Goal: Use online tool/utility: Utilize a website feature to perform a specific function

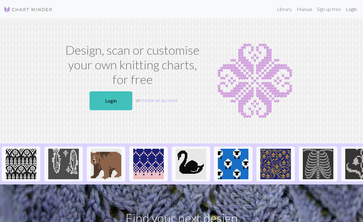
click at [348, 6] on link "Login" at bounding box center [352, 9] width 16 height 12
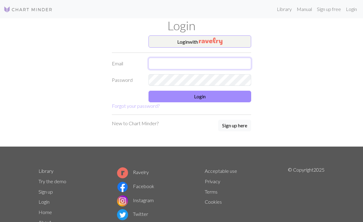
type input "[EMAIL_ADDRESS][DOMAIN_NAME]"
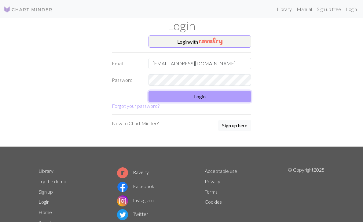
click at [210, 98] on button "Login" at bounding box center [200, 97] width 103 height 12
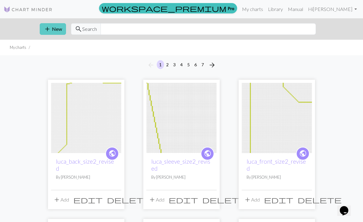
click at [48, 30] on span "add" at bounding box center [47, 29] width 7 height 9
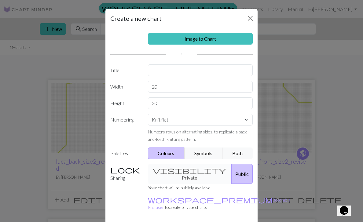
click at [171, 77] on div "Image to Chart Title Width 20 Height 20 Numbering Knit flat Knit in the round L…" at bounding box center [181, 127] width 152 height 198
click at [166, 67] on input "text" at bounding box center [200, 71] width 105 height 12
type input "boat neck tank"
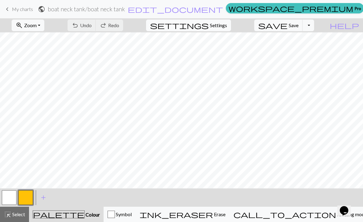
click at [221, 28] on span "Settings" at bounding box center [218, 25] width 17 height 7
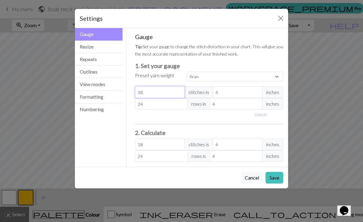
drag, startPoint x: 155, startPoint y: 94, endPoint x: 131, endPoint y: 94, distance: 23.8
click at [131, 94] on div "Gauge Tip: Set your gauge to change the stitch distortion in your chart. This w…" at bounding box center [209, 97] width 158 height 139
select select "custom"
type input "6"
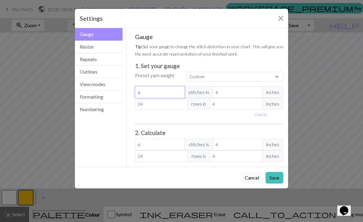
type input "6"
click at [236, 91] on input "4" at bounding box center [238, 93] width 50 height 12
type input "1"
type input "24"
type input "1"
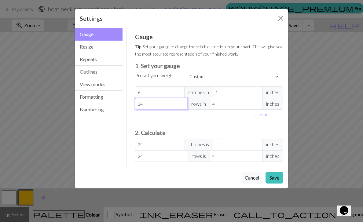
click at [157, 105] on input "24" at bounding box center [161, 104] width 53 height 12
type input "2"
type input "0"
type input "8"
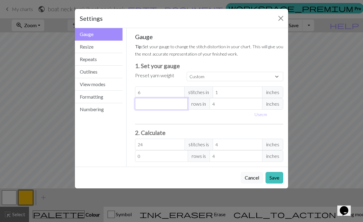
type input "8"
type input "8.5"
click at [224, 105] on input "4" at bounding box center [236, 104] width 53 height 12
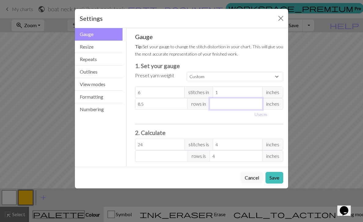
type input "1"
type input "34"
type input "1"
click at [276, 182] on button "Save" at bounding box center [275, 178] width 18 height 12
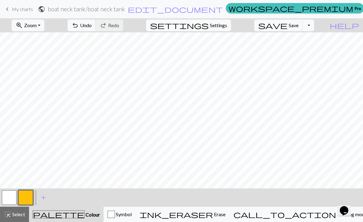
click at [227, 25] on span "Settings" at bounding box center [218, 25] width 17 height 7
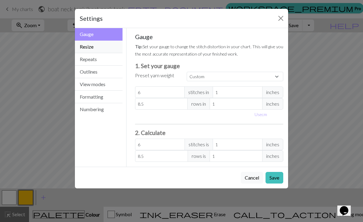
click at [90, 46] on button "Resize" at bounding box center [99, 47] width 48 height 13
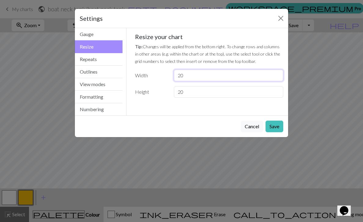
click at [198, 77] on input "20" at bounding box center [228, 76] width 109 height 12
click at [196, 87] on input "20" at bounding box center [228, 92] width 109 height 12
click at [185, 93] on input "20" at bounding box center [228, 92] width 109 height 12
type input "2"
type input "62"
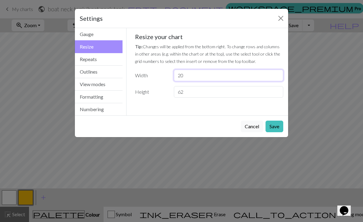
click at [190, 77] on input "20" at bounding box center [228, 76] width 109 height 12
type input "2"
type input "94"
click at [275, 125] on button "Save" at bounding box center [275, 127] width 18 height 12
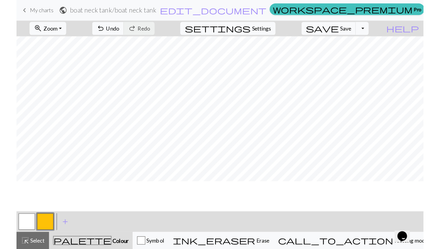
scroll to position [223, 0]
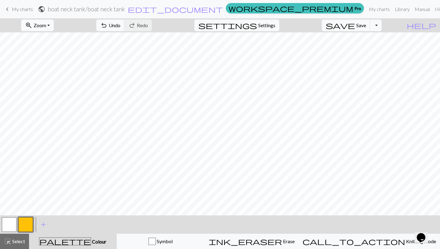
click at [46, 24] on span "Zoom" at bounding box center [40, 25] width 13 height 6
click at [50, 52] on button "Fit width" at bounding box center [45, 49] width 48 height 10
click at [8, 222] on button "button" at bounding box center [9, 224] width 15 height 15
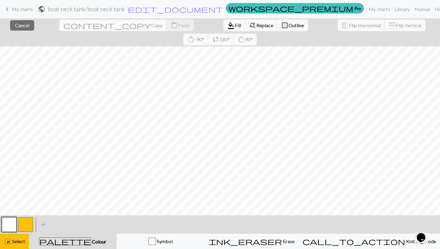
click at [27, 222] on button "button" at bounding box center [25, 224] width 15 height 15
click at [25, 24] on span "Cancel" at bounding box center [22, 25] width 14 height 6
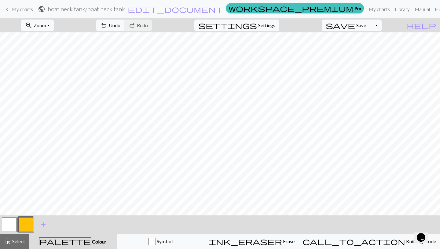
click at [26, 222] on button "button" at bounding box center [25, 224] width 15 height 15
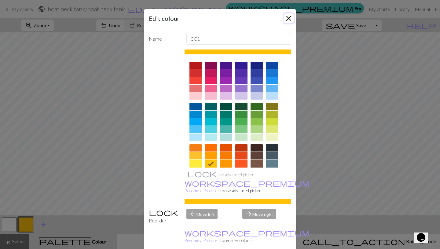
click at [291, 20] on button "Close" at bounding box center [289, 18] width 10 height 10
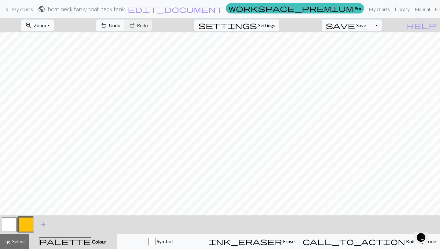
click at [6, 222] on button "button" at bounding box center [9, 224] width 15 height 15
click at [25, 222] on button "button" at bounding box center [25, 224] width 15 height 15
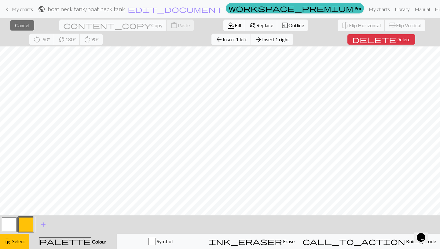
click at [227, 25] on span "format_color_fill" at bounding box center [230, 25] width 7 height 9
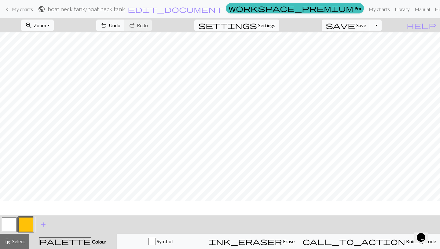
click at [8, 222] on button "button" at bounding box center [9, 224] width 15 height 15
click at [26, 222] on button "button" at bounding box center [25, 224] width 15 height 15
click at [9, 222] on button "button" at bounding box center [9, 224] width 15 height 15
click at [27, 222] on button "button" at bounding box center [25, 224] width 15 height 15
click at [7, 222] on button "button" at bounding box center [9, 224] width 15 height 15
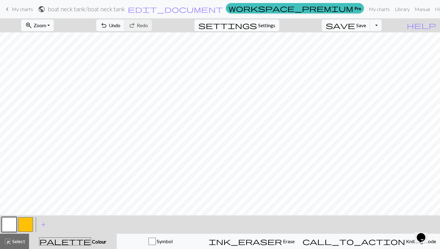
click at [28, 222] on button "button" at bounding box center [25, 224] width 15 height 15
click at [12, 222] on button "button" at bounding box center [9, 224] width 15 height 15
click at [27, 222] on button "button" at bounding box center [25, 224] width 15 height 15
click at [10, 222] on button "button" at bounding box center [9, 224] width 15 height 15
click at [28, 222] on button "button" at bounding box center [25, 224] width 15 height 15
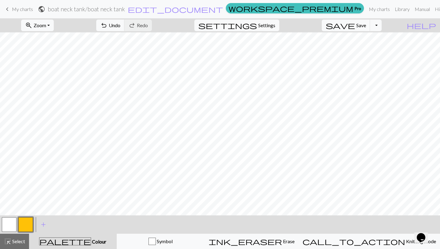
click at [9, 222] on button "button" at bounding box center [9, 224] width 15 height 15
click at [25, 222] on button "button" at bounding box center [25, 224] width 15 height 15
click at [40, 222] on span "add" at bounding box center [43, 224] width 7 height 9
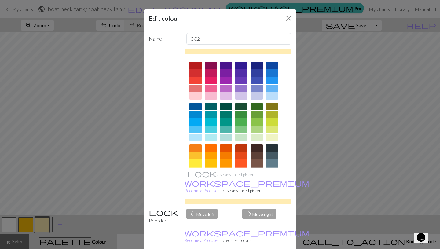
click at [245, 146] on div at bounding box center [241, 147] width 12 height 7
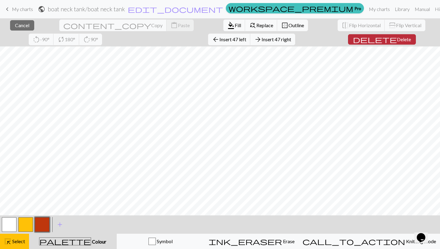
click at [353, 39] on span "delete" at bounding box center [375, 39] width 44 height 9
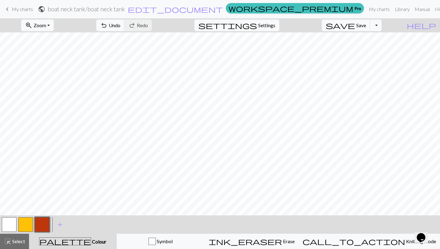
click at [3, 222] on button "button" at bounding box center [9, 224] width 15 height 15
click at [22, 222] on button "button" at bounding box center [25, 224] width 15 height 15
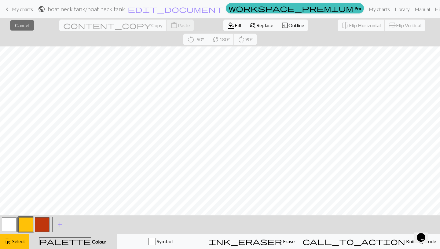
click at [8, 222] on button "button" at bounding box center [9, 224] width 15 height 15
click at [31, 222] on button "button" at bounding box center [25, 224] width 15 height 15
click at [21, 24] on span "Cancel" at bounding box center [22, 25] width 14 height 6
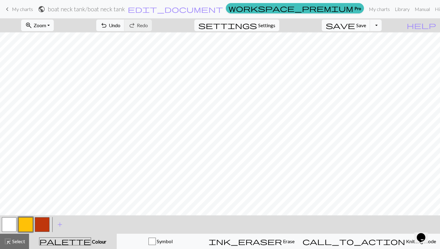
click at [8, 222] on button "button" at bounding box center [9, 224] width 15 height 15
click at [27, 221] on button "button" at bounding box center [25, 224] width 15 height 15
click at [10, 222] on button "button" at bounding box center [9, 224] width 15 height 15
click at [29, 222] on button "button" at bounding box center [25, 224] width 15 height 15
click at [40, 222] on button "button" at bounding box center [42, 224] width 15 height 15
